Goal: Transaction & Acquisition: Purchase product/service

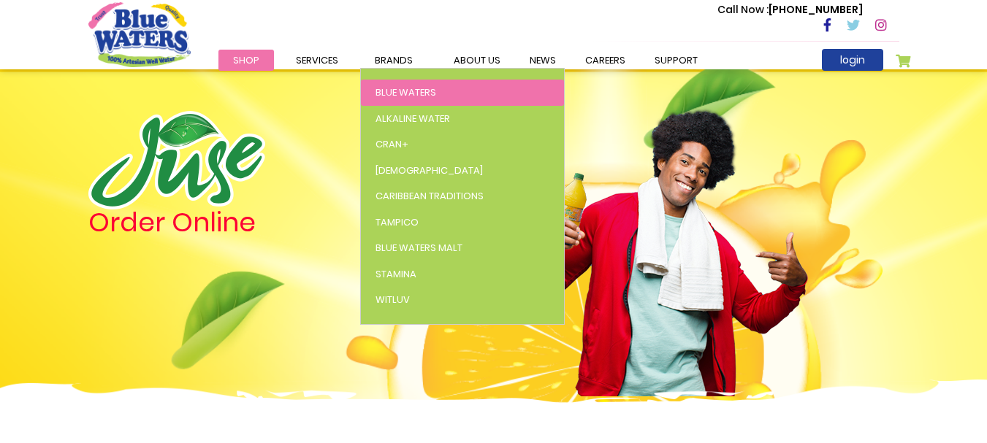
click at [430, 95] on span "Blue Waters" at bounding box center [406, 92] width 61 height 14
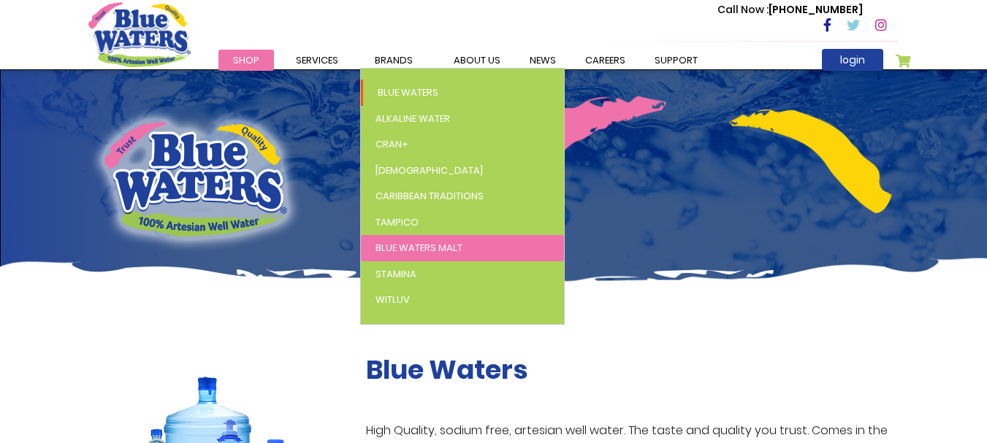
click at [427, 243] on span "Blue Waters Malt" at bounding box center [419, 248] width 87 height 14
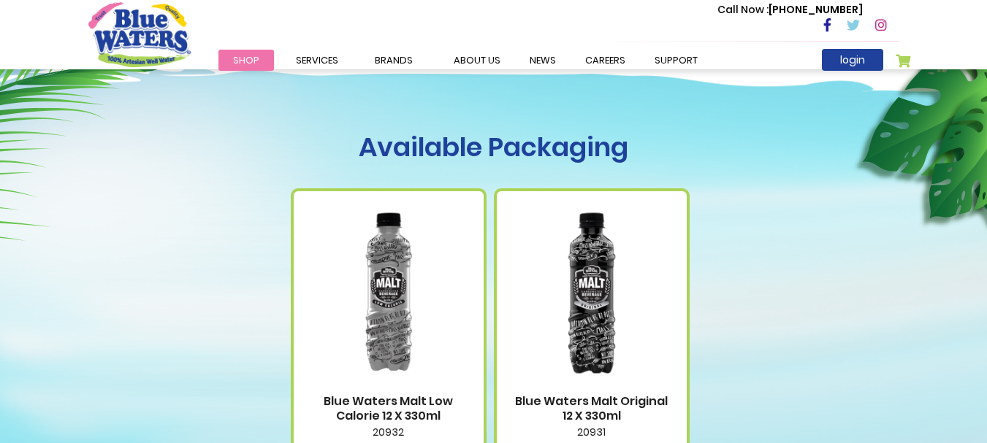
scroll to position [731, 0]
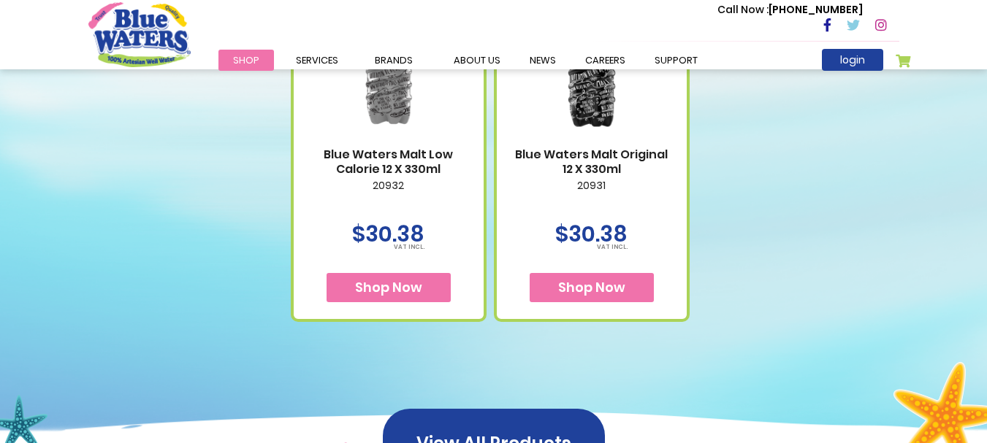
click at [432, 297] on button "Shop Now" at bounding box center [389, 287] width 124 height 29
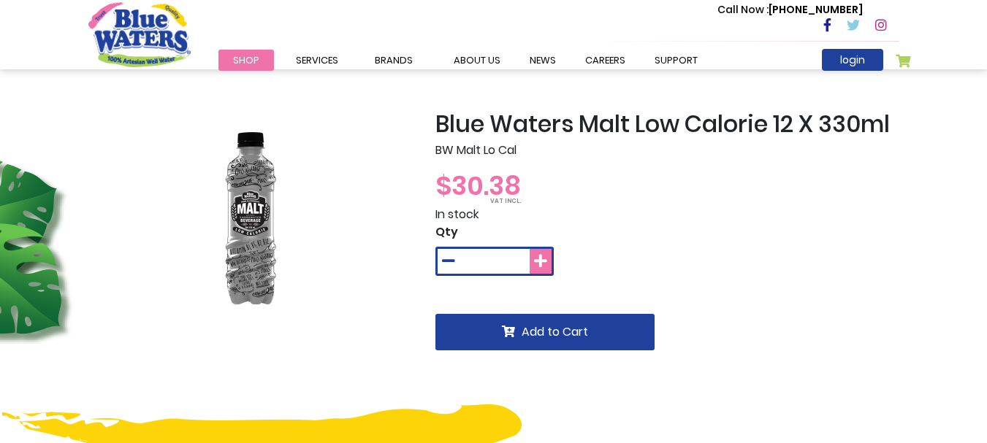
click at [536, 263] on icon at bounding box center [540, 261] width 13 height 15
click at [534, 252] on button at bounding box center [541, 261] width 22 height 25
type input "*"
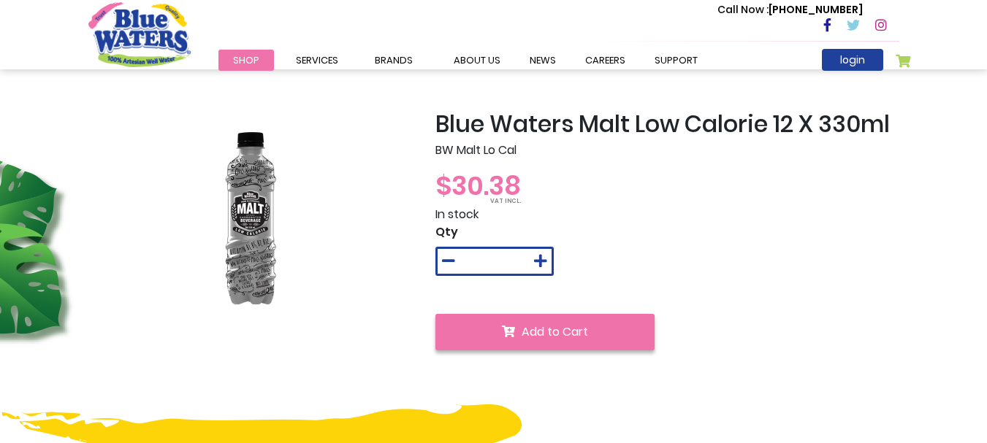
click at [598, 322] on button "Add to Cart" at bounding box center [544, 332] width 219 height 37
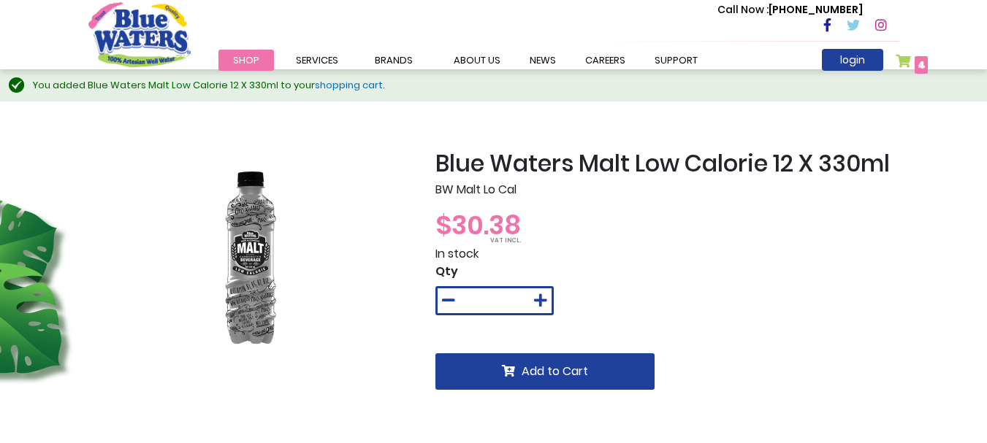
click at [264, 83] on div "You added Blue Waters Malt Low Calorie 12 X 330ml to your shopping cart ." at bounding box center [503, 85] width 940 height 15
click at [256, 64] on span "Shop" at bounding box center [246, 60] width 26 height 14
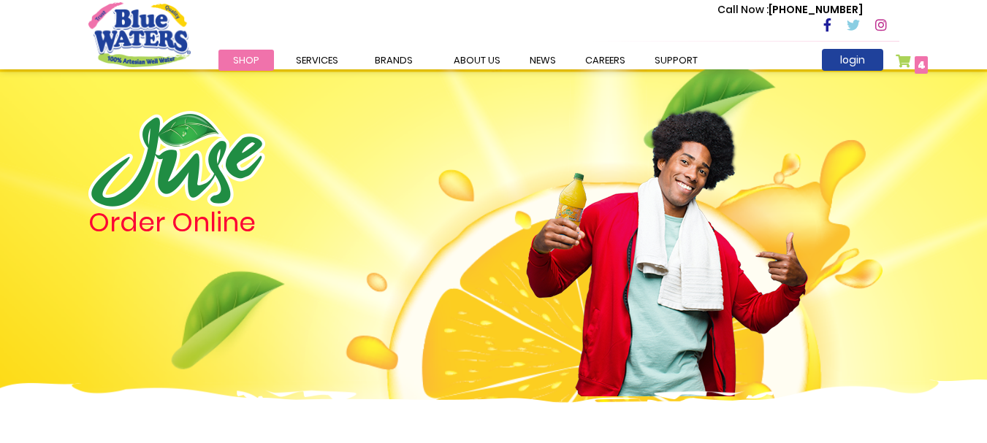
click at [904, 59] on link "My Cart 4 4 items" at bounding box center [912, 64] width 33 height 21
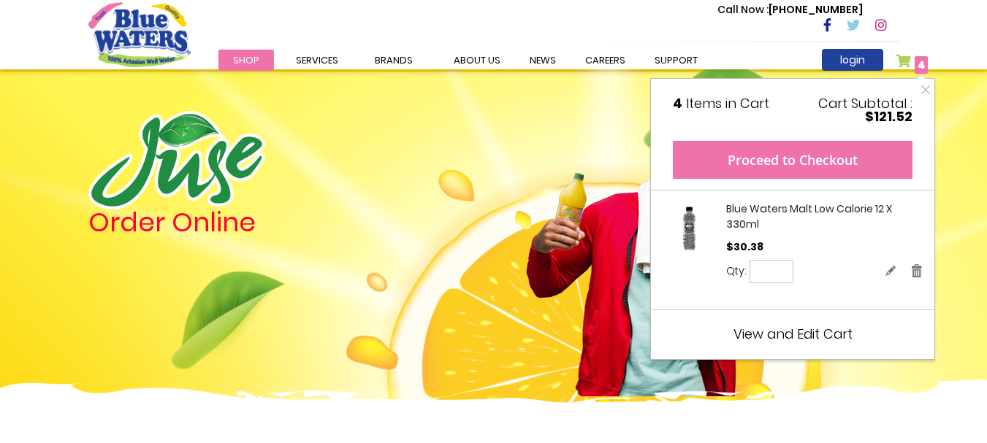
click at [806, 168] on button "Proceed to Checkout" at bounding box center [793, 160] width 240 height 38
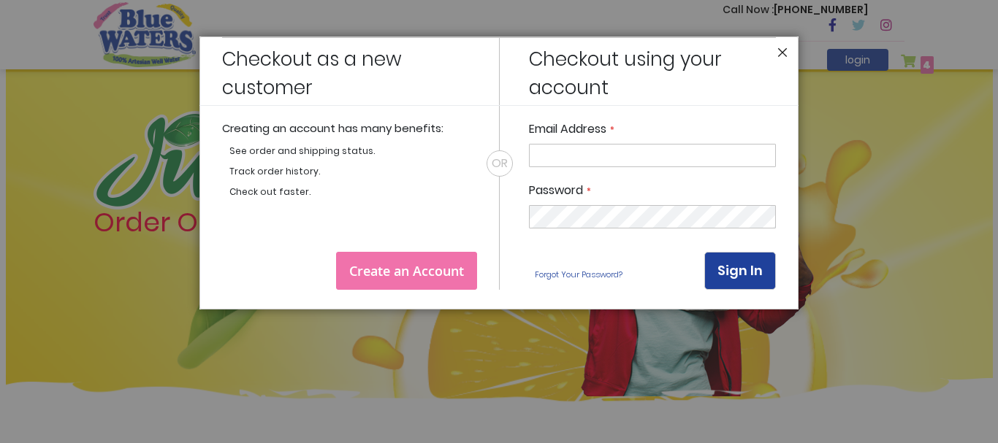
click at [782, 47] on button "Close" at bounding box center [782, 56] width 10 height 18
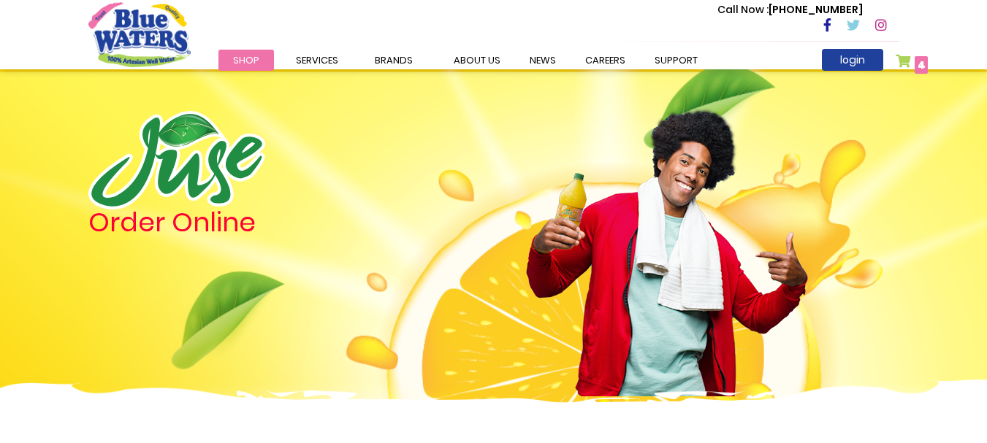
click at [903, 60] on link "My Cart 4 4 items" at bounding box center [912, 64] width 33 height 21
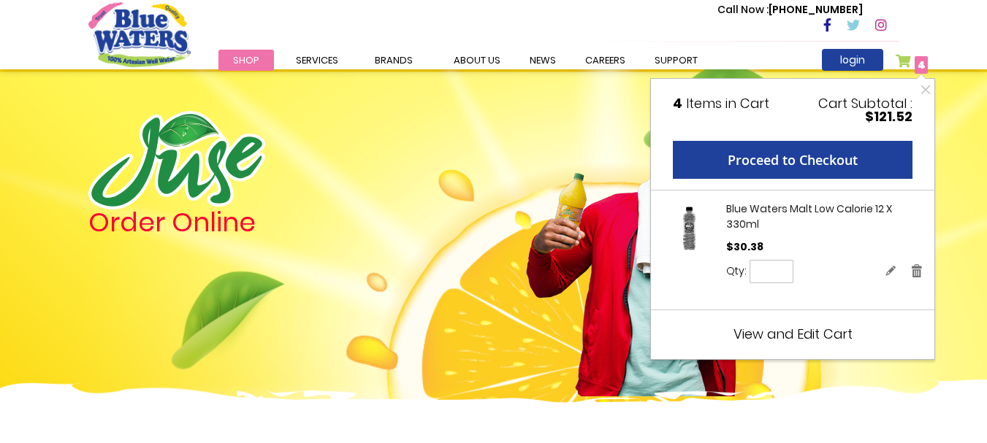
click at [926, 66] on span "4 4 items" at bounding box center [921, 65] width 13 height 18
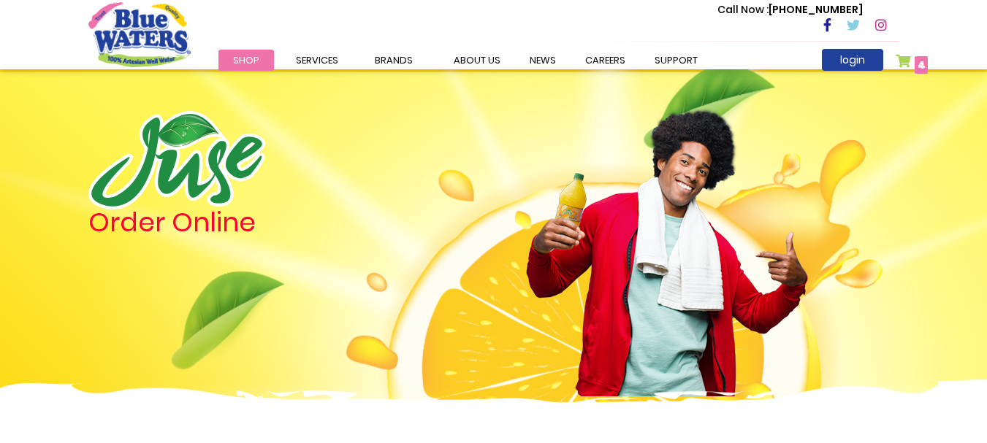
click at [910, 61] on link "My Cart 4 4 items" at bounding box center [912, 64] width 33 height 21
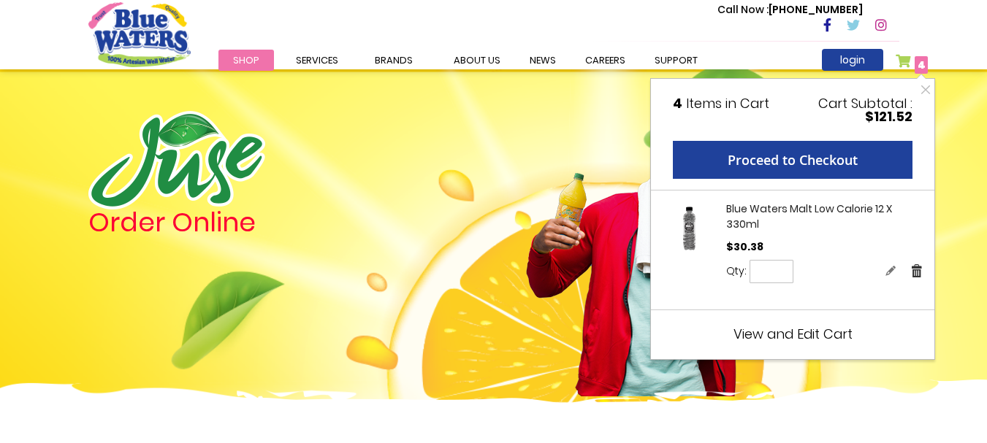
click at [917, 269] on link "Remove" at bounding box center [916, 270] width 13 height 15
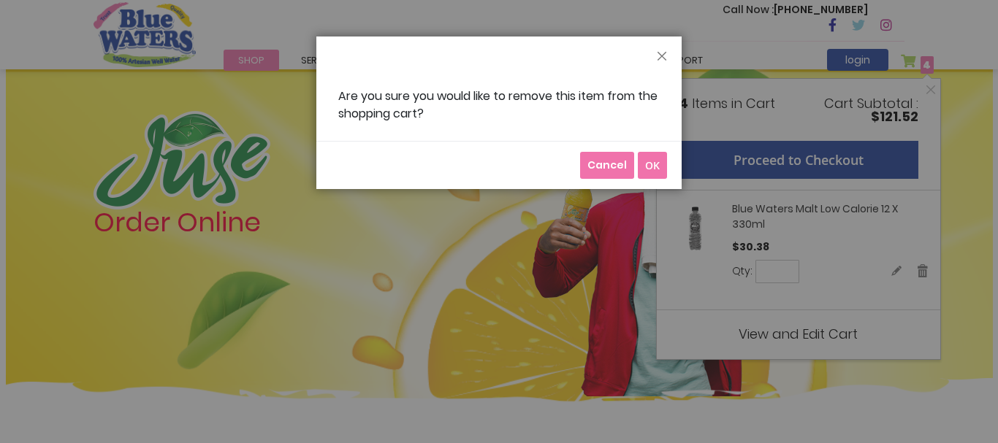
click at [616, 165] on span "Cancel" at bounding box center [606, 165] width 39 height 15
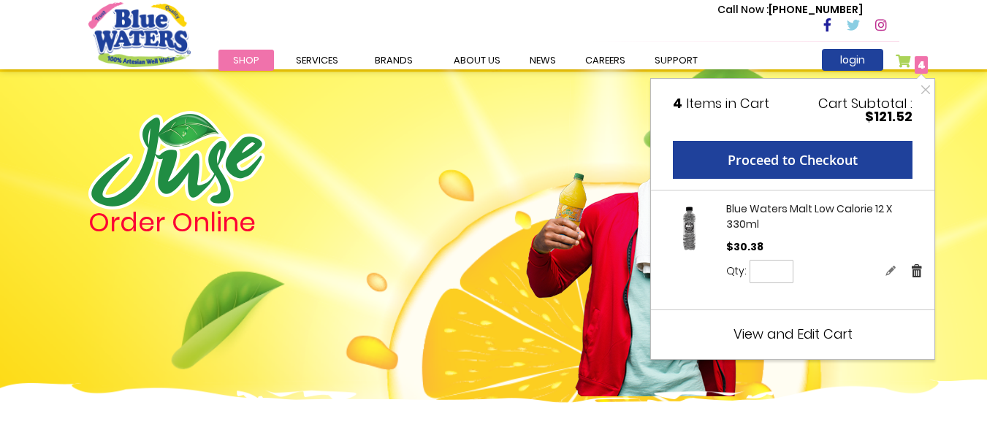
click at [910, 270] on link "Remove" at bounding box center [916, 270] width 13 height 15
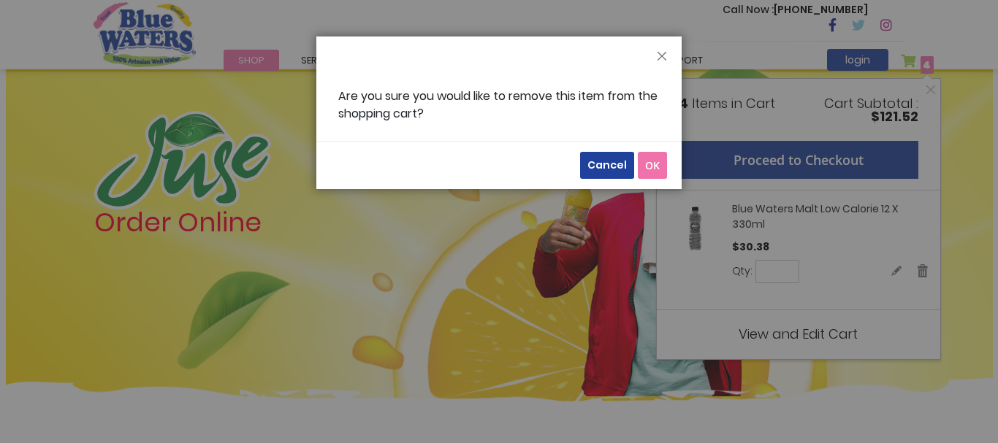
click at [646, 170] on span "OK" at bounding box center [652, 166] width 15 height 14
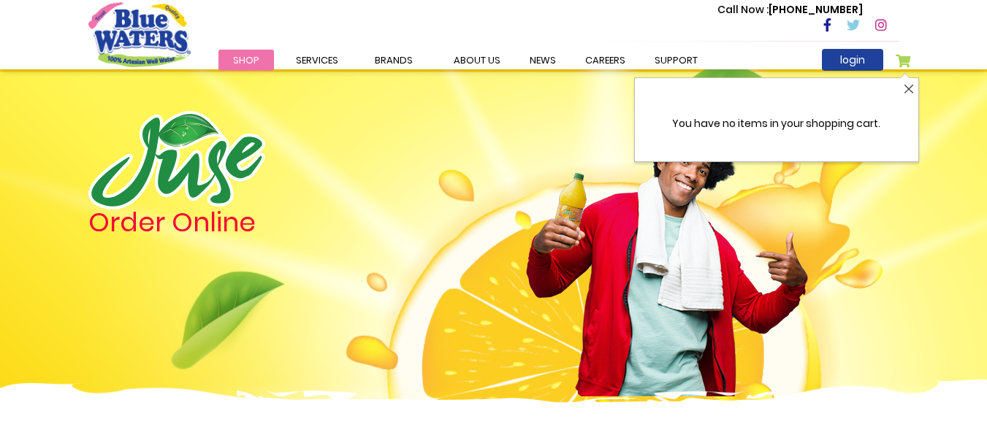
click at [907, 91] on button "Close" at bounding box center [909, 89] width 18 height 22
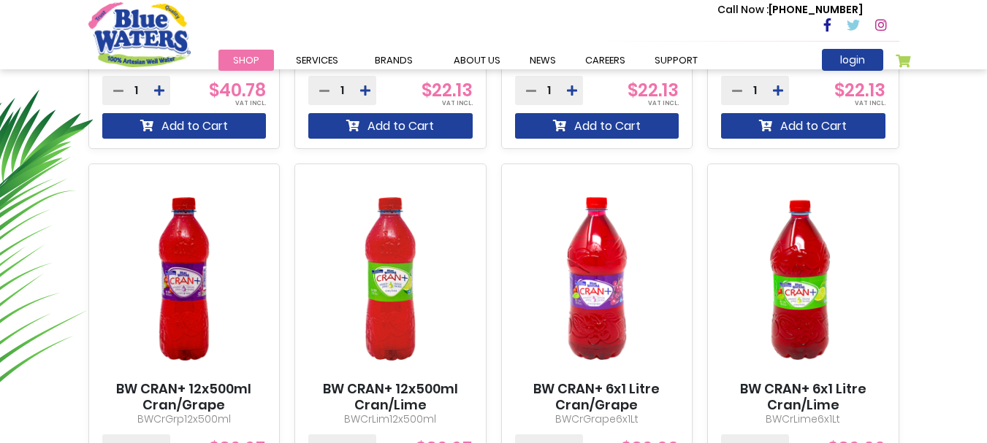
scroll to position [804, 0]
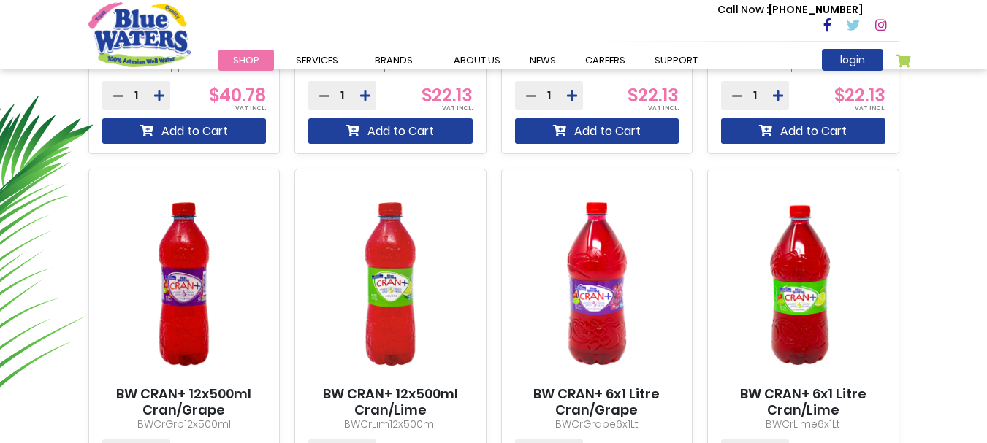
click at [418, 271] on img at bounding box center [390, 284] width 164 height 205
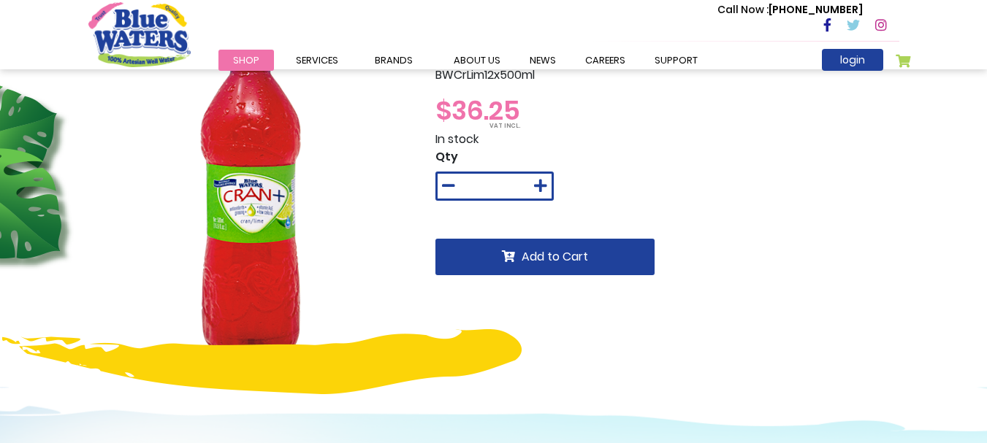
scroll to position [73, 0]
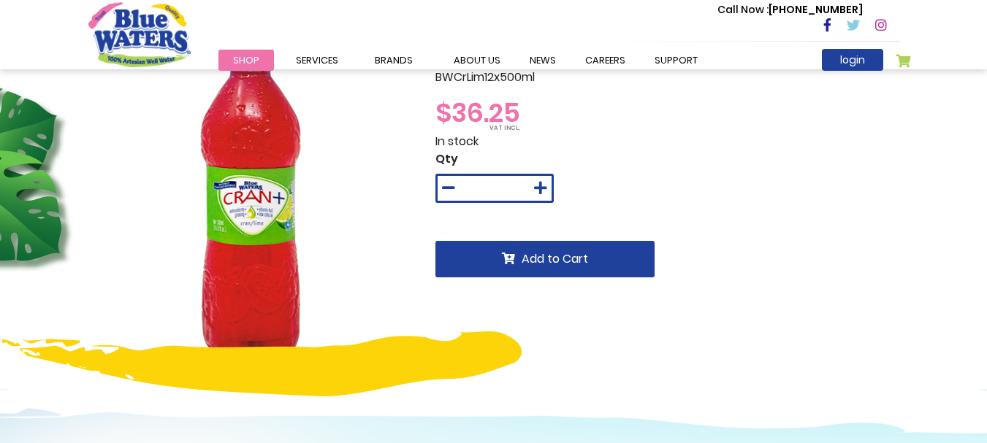
click at [256, 281] on img at bounding box center [250, 199] width 325 height 325
click at [267, 221] on img at bounding box center [250, 199] width 325 height 325
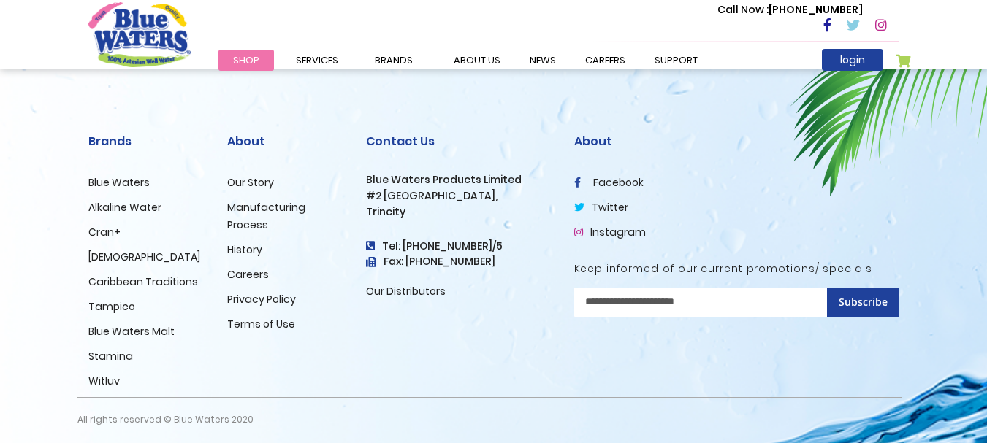
scroll to position [1046, 0]
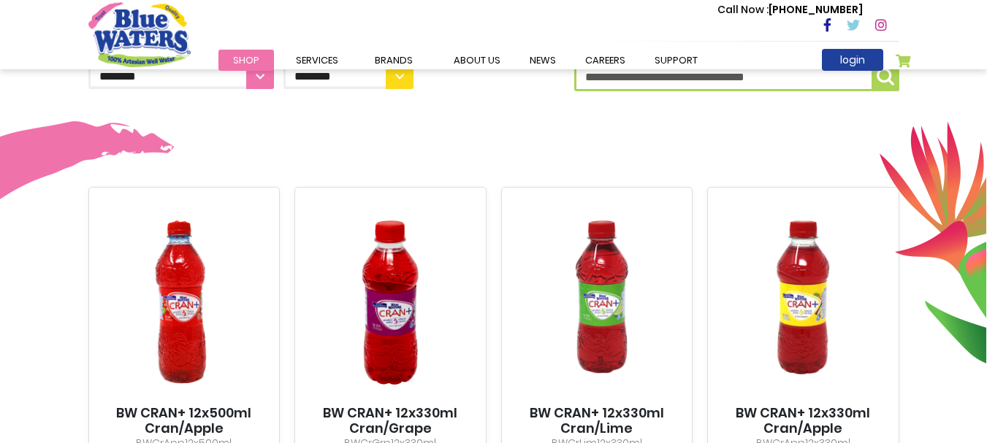
scroll to position [438, 0]
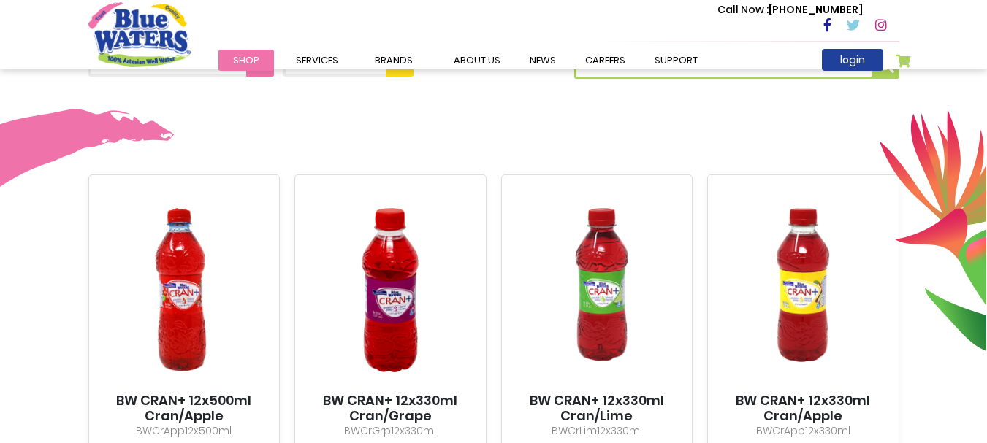
drag, startPoint x: 453, startPoint y: 278, endPoint x: 751, endPoint y: 146, distance: 326.1
